Goal: Information Seeking & Learning: Learn about a topic

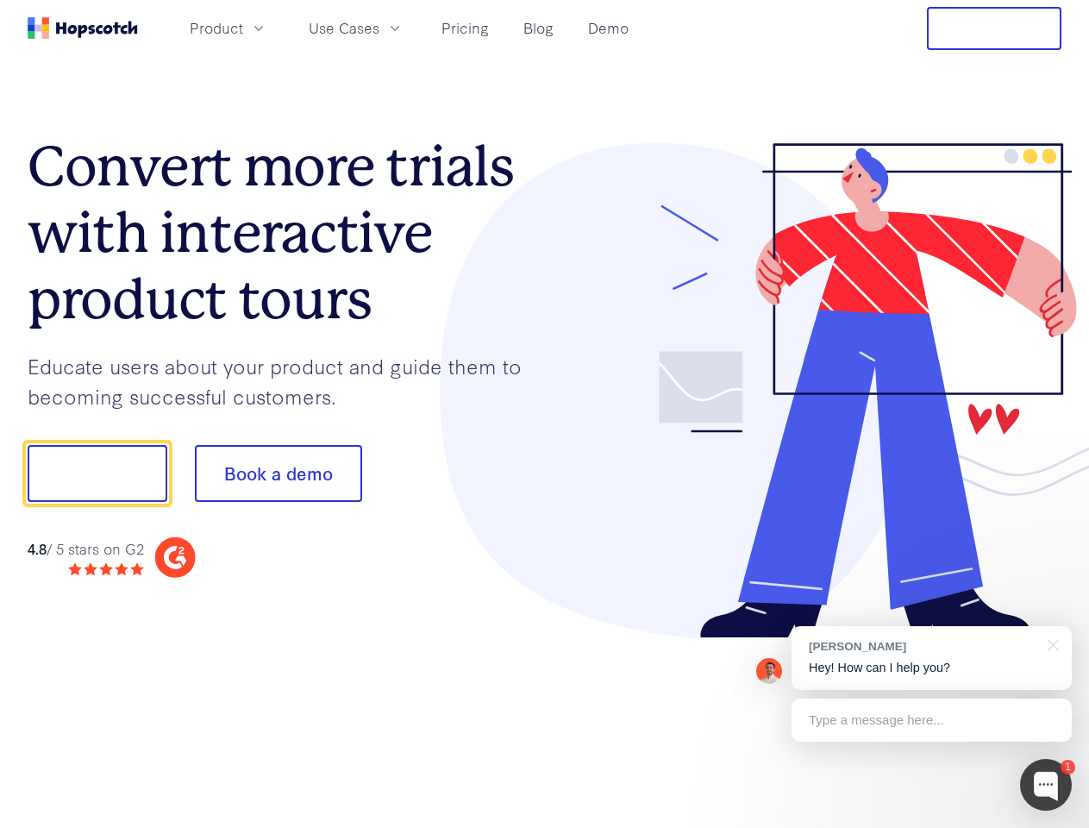
click at [545, 414] on div at bounding box center [803, 391] width 517 height 496
click at [243, 28] on span "Product" at bounding box center [216, 28] width 53 height 22
click at [379, 28] on span "Use Cases" at bounding box center [344, 28] width 71 height 22
click at [994, 28] on button "Free Trial" at bounding box center [994, 28] width 134 height 43
click at [97, 473] on button "Show me!" at bounding box center [98, 473] width 140 height 57
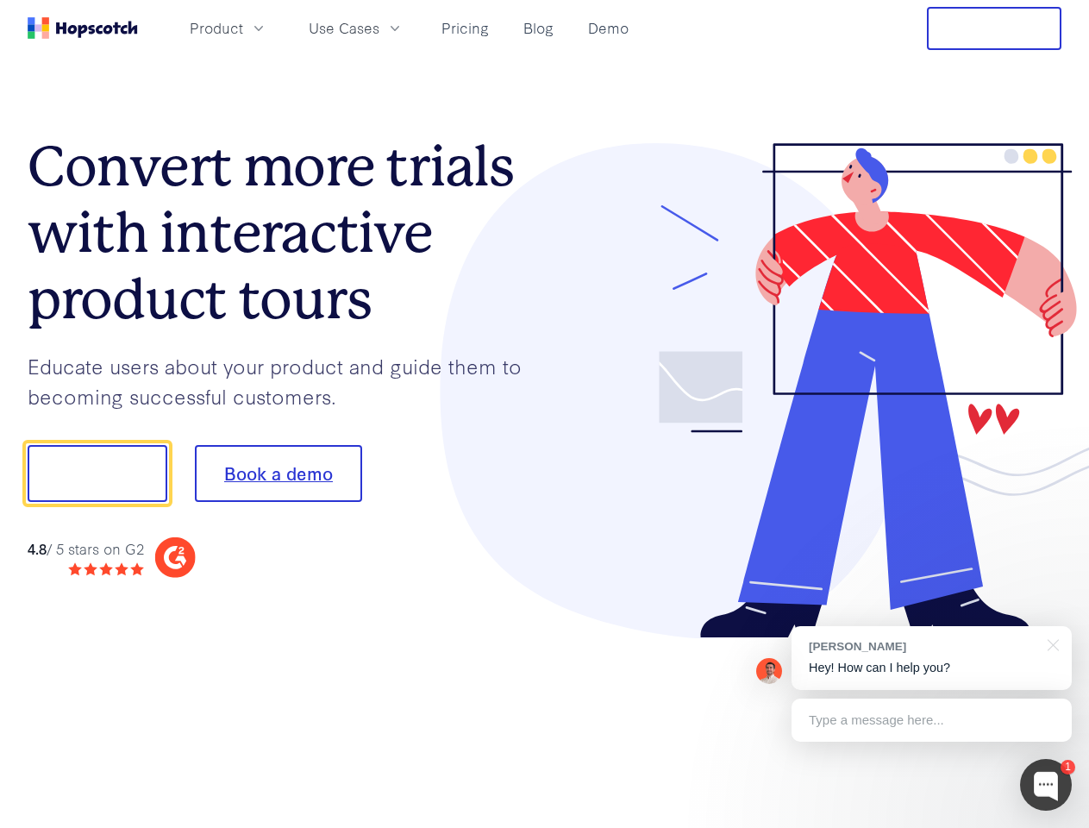
click at [278, 473] on button "Book a demo" at bounding box center [278, 473] width 167 height 57
click at [1046, 784] on div at bounding box center [1046, 785] width 52 height 52
click at [931, 658] on div "[PERSON_NAME] Hey! How can I help you?" at bounding box center [931, 658] width 280 height 64
click at [1050, 643] on div at bounding box center [1049, 643] width 43 height 35
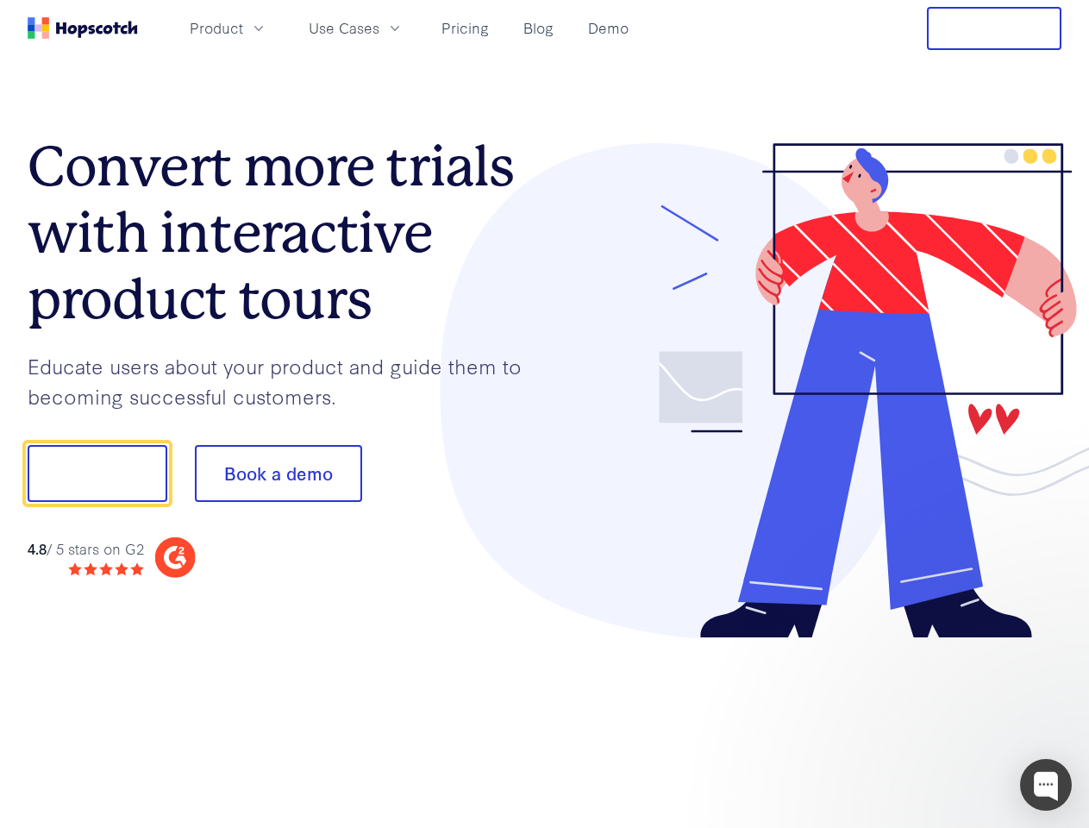
click at [931, 720] on div at bounding box center [909, 587] width 323 height 344
